Goal: Information Seeking & Learning: Learn about a topic

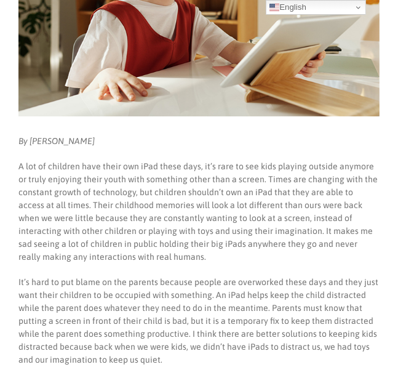
scroll to position [304, 0]
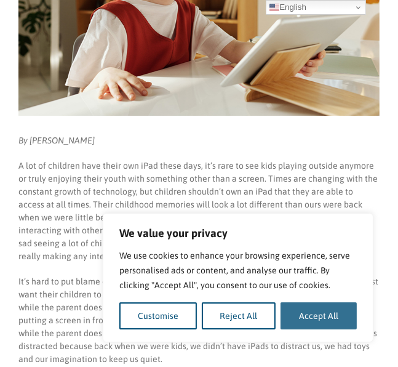
click at [293, 320] on button "Accept All" at bounding box center [318, 315] width 76 height 27
checkbox input "true"
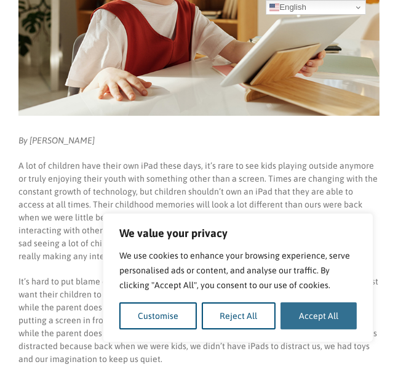
checkbox input "true"
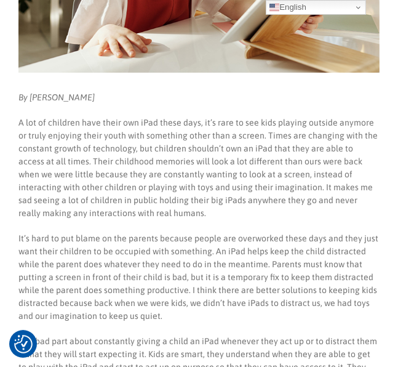
scroll to position [348, 0]
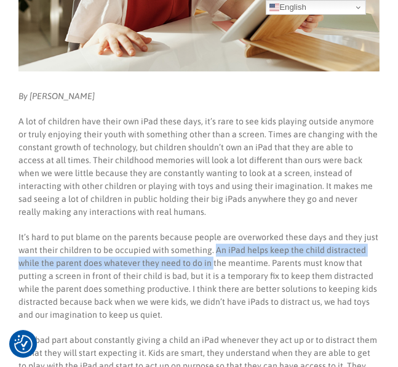
drag, startPoint x: 212, startPoint y: 248, endPoint x: 209, endPoint y: 263, distance: 14.5
click at [209, 263] on p "It’s hard to put blame on the parents because people are overworked these days …" at bounding box center [198, 276] width 361 height 90
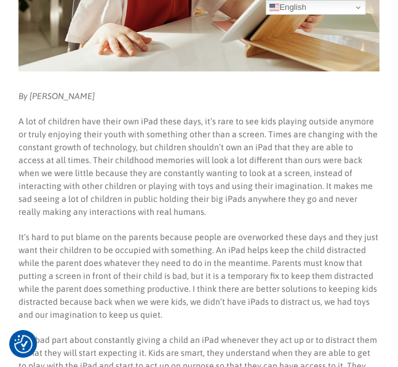
click at [229, 260] on p "It’s hard to put blame on the parents because people are overworked these days …" at bounding box center [198, 276] width 361 height 90
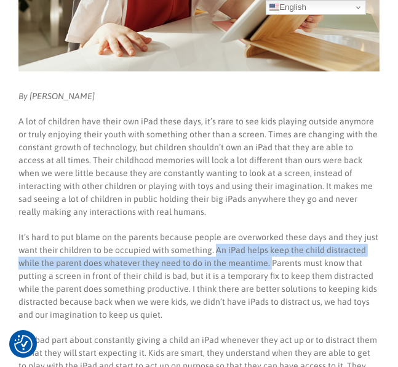
drag, startPoint x: 213, startPoint y: 248, endPoint x: 269, endPoint y: 263, distance: 58.5
click at [269, 263] on p "It’s hard to put blame on the parents because people are overworked these days …" at bounding box center [198, 276] width 361 height 90
